Goal: Transaction & Acquisition: Book appointment/travel/reservation

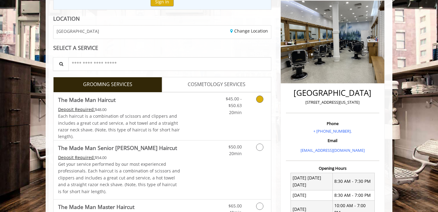
scroll to position [85, 0]
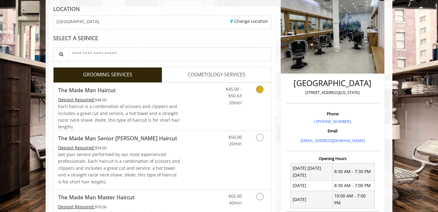
click at [261, 92] on icon "Grooming services" at bounding box center [259, 89] width 7 height 7
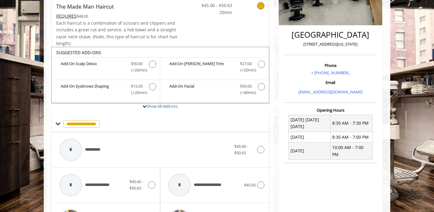
scroll to position [180, 0]
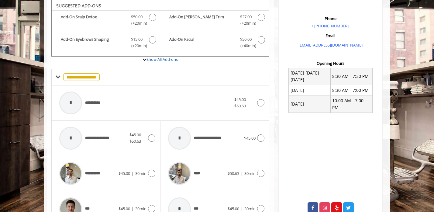
click at [272, 131] on div "**********" at bounding box center [160, 125] width 227 height 428
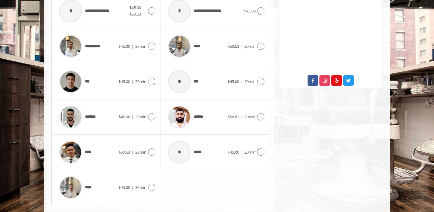
scroll to position [314, 0]
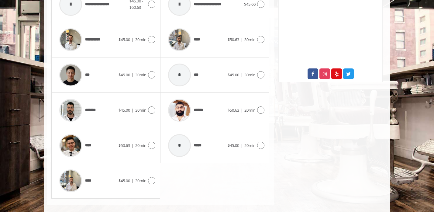
click at [155, 144] on div "**** $50.63 | 20min" at bounding box center [105, 145] width 109 height 35
click at [152, 147] on icon at bounding box center [151, 145] width 7 height 7
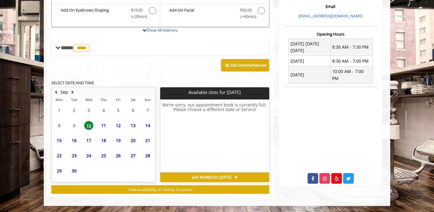
scroll to position [210, 0]
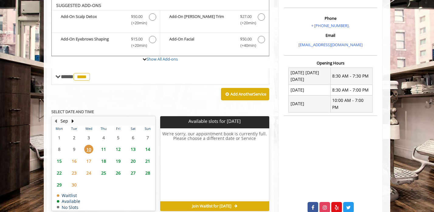
click at [104, 147] on span "11" at bounding box center [103, 149] width 9 height 9
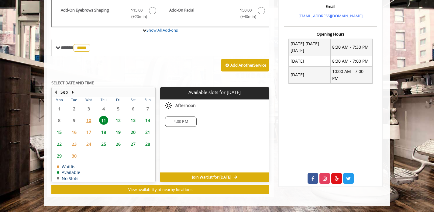
click at [115, 121] on span "12" at bounding box center [118, 120] width 9 height 9
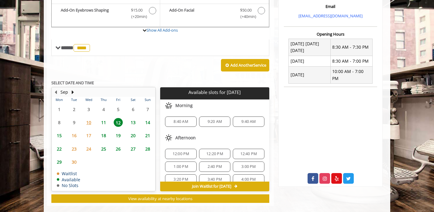
scroll to position [219, 0]
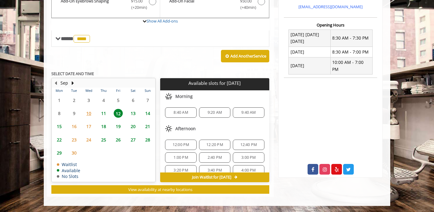
click at [132, 115] on span "13" at bounding box center [133, 113] width 9 height 9
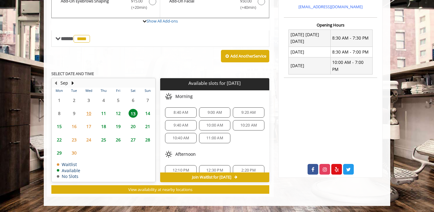
click at [100, 114] on span "11" at bounding box center [103, 113] width 9 height 9
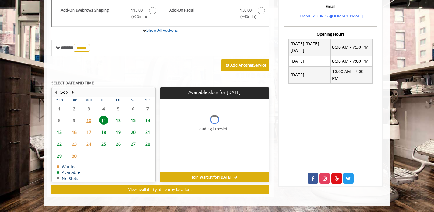
scroll to position [210, 0]
click at [61, 131] on span "15" at bounding box center [59, 132] width 9 height 9
